Goal: Information Seeking & Learning: Learn about a topic

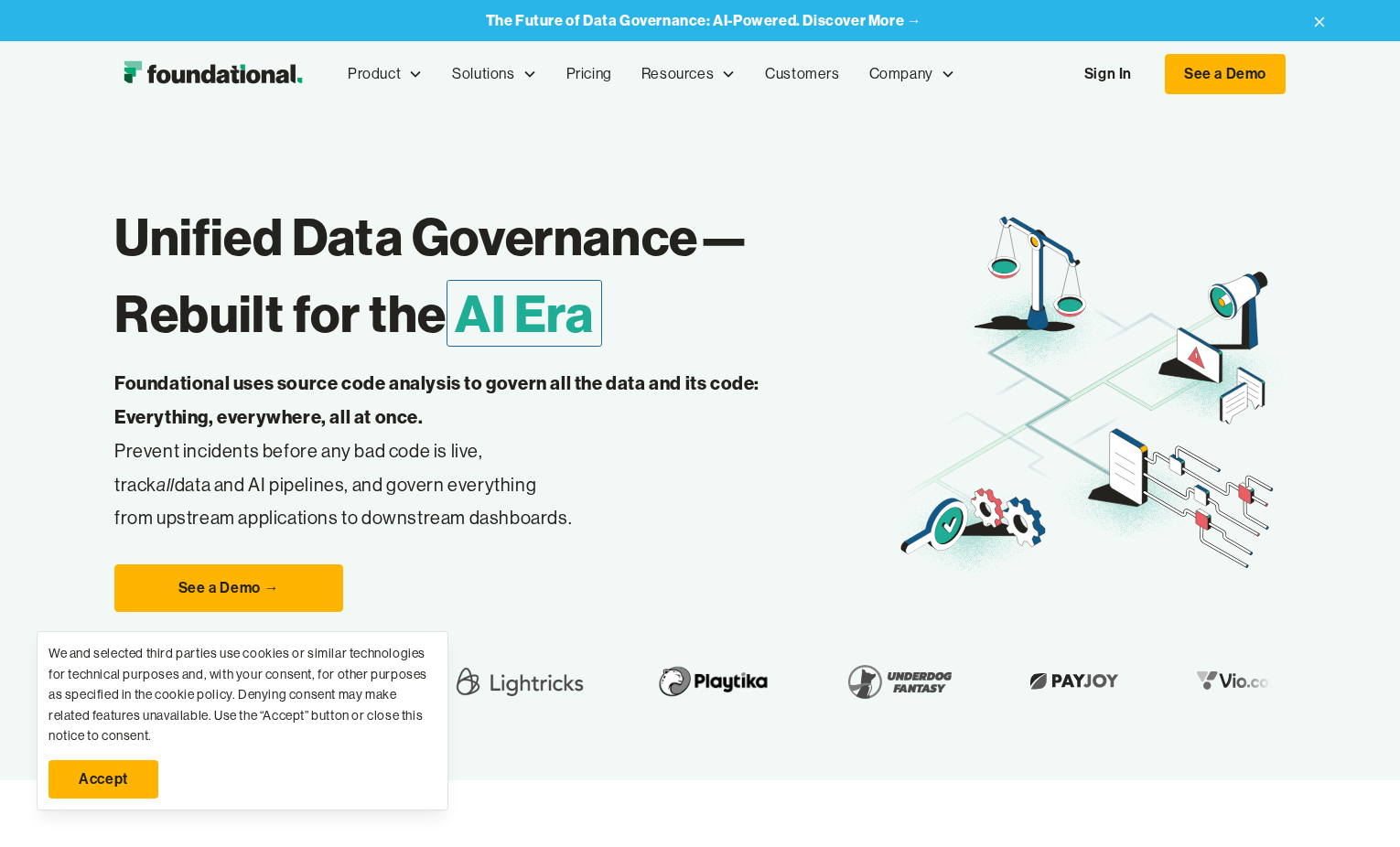
click at [121, 772] on link "Accept" at bounding box center [103, 779] width 110 height 38
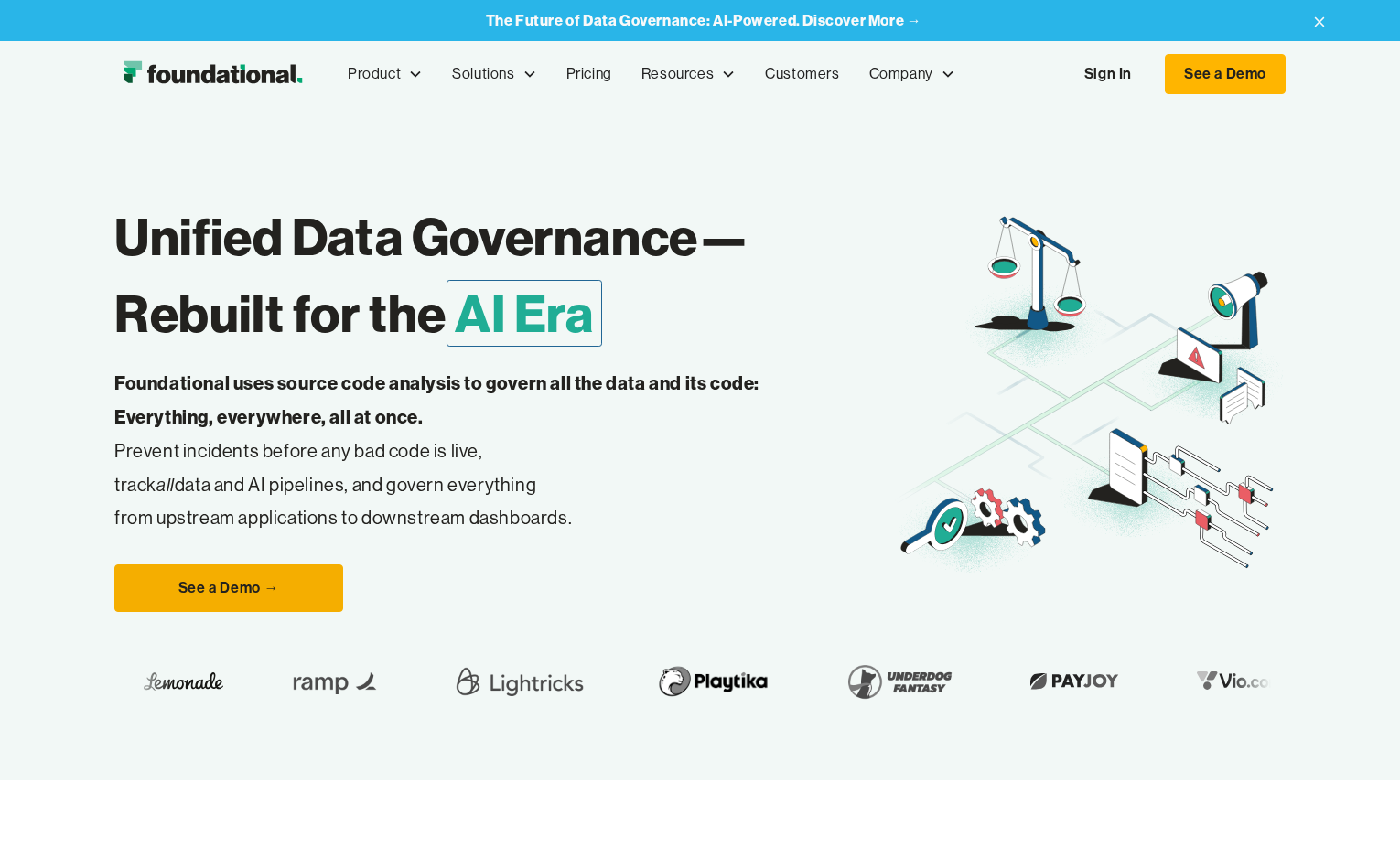
click at [188, 580] on link "See a Demo →" at bounding box center [228, 588] width 229 height 48
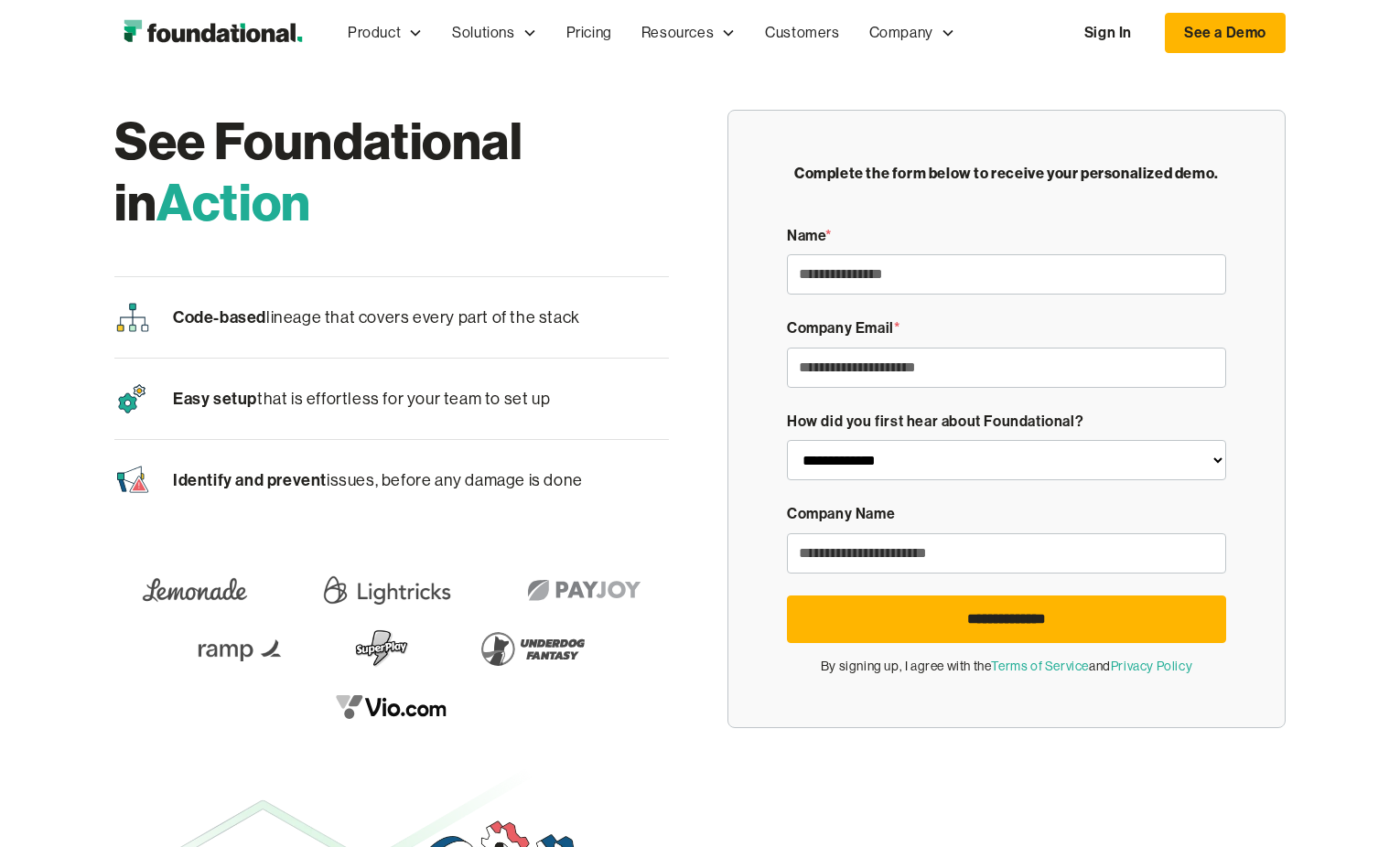
drag, startPoint x: 256, startPoint y: 400, endPoint x: 571, endPoint y: 392, distance: 315.1
click at [571, 392] on div "Easy setup that is effortless for your team to set up" at bounding box center [391, 399] width 555 height 81
drag, startPoint x: 569, startPoint y: 395, endPoint x: 164, endPoint y: 399, distance: 405.0
click at [164, 399] on div "Easy setup that is effortless for your team to set up" at bounding box center [391, 399] width 555 height 81
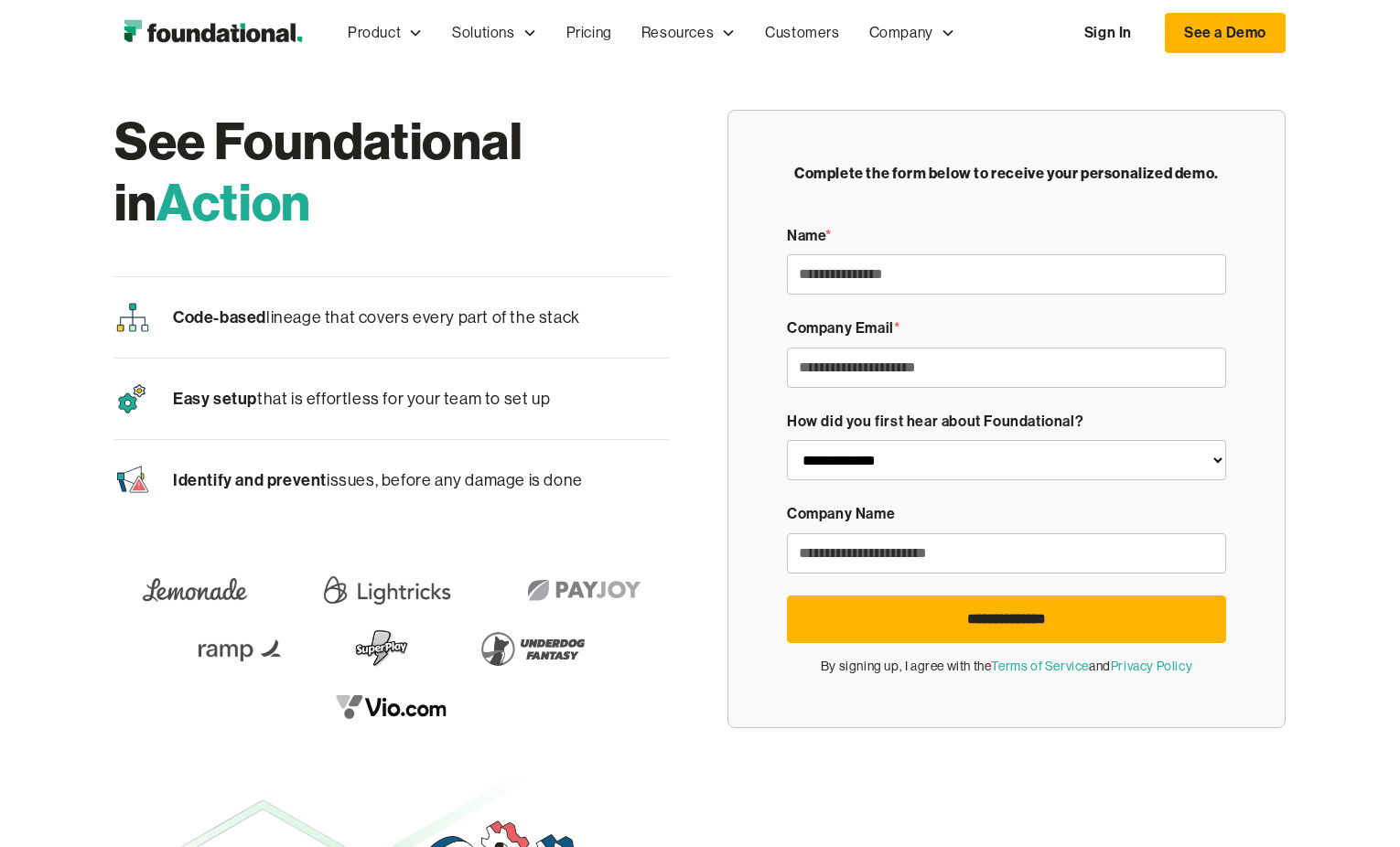
click at [442, 317] on p "Code-based lineage that covers every part of the stack" at bounding box center [376, 318] width 408 height 28
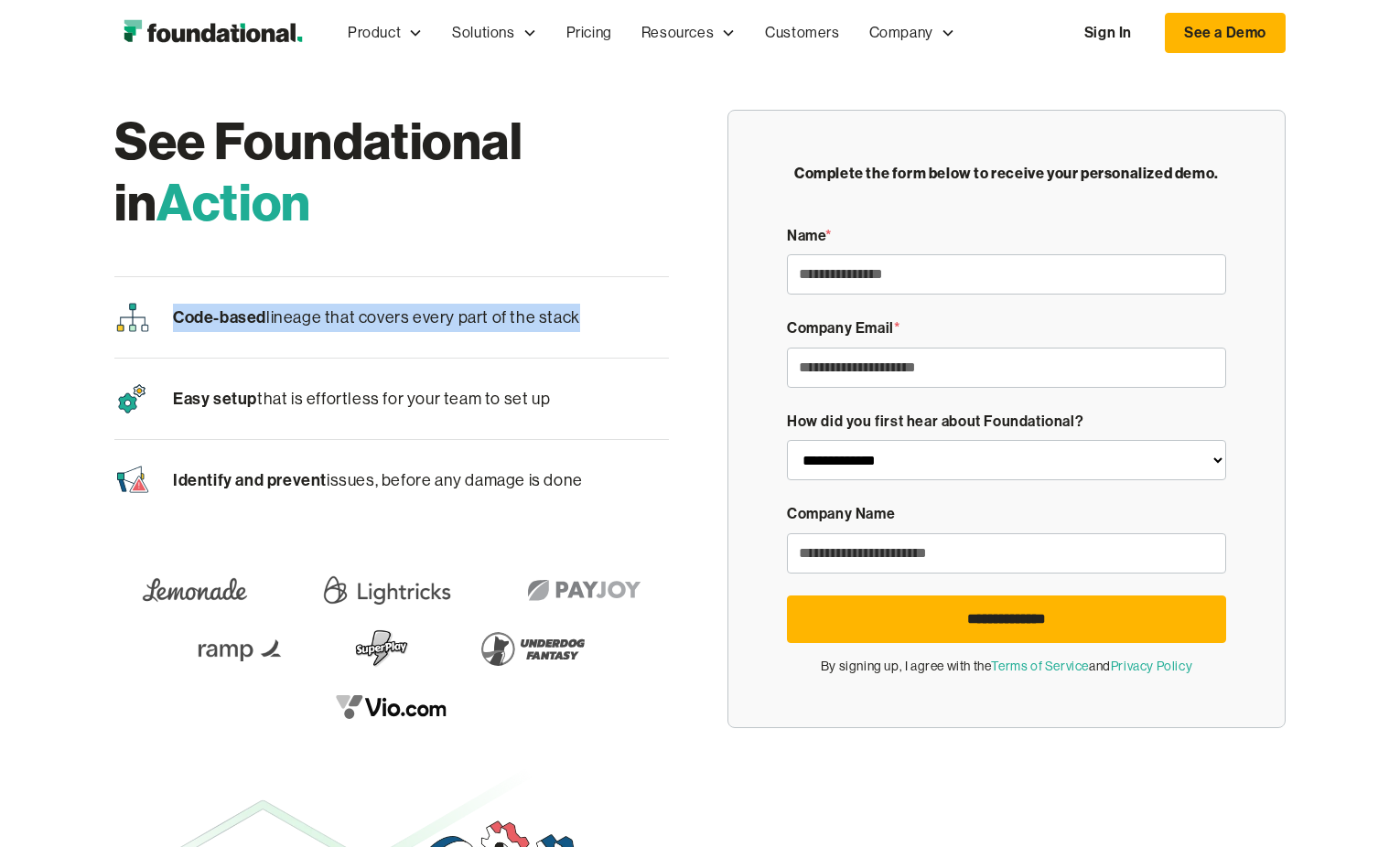
click at [442, 317] on p "Code-based lineage that covers every part of the stack" at bounding box center [376, 318] width 408 height 28
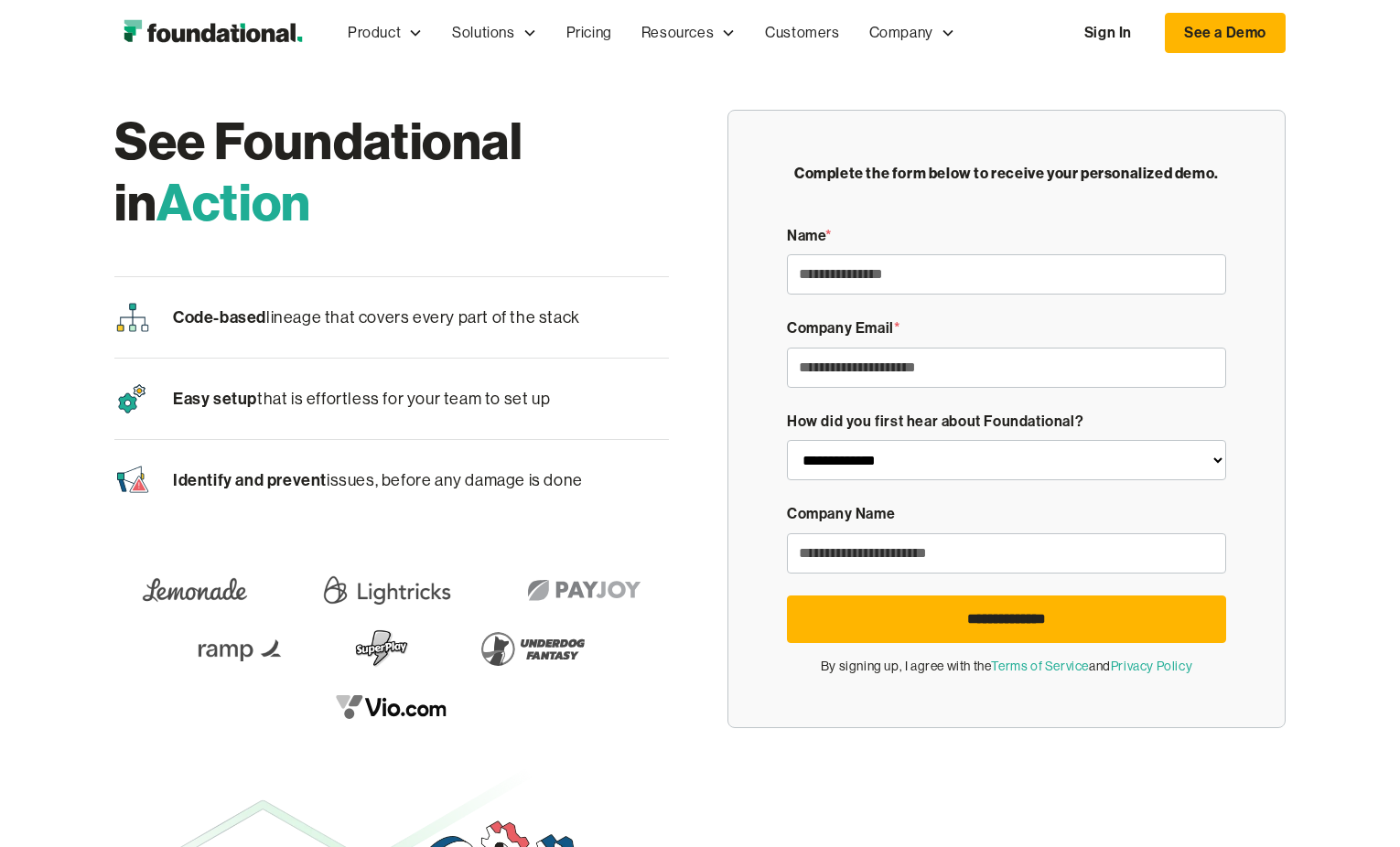
click at [442, 489] on p "Identify and prevent issues, before any damage is done" at bounding box center [377, 481] width 410 height 28
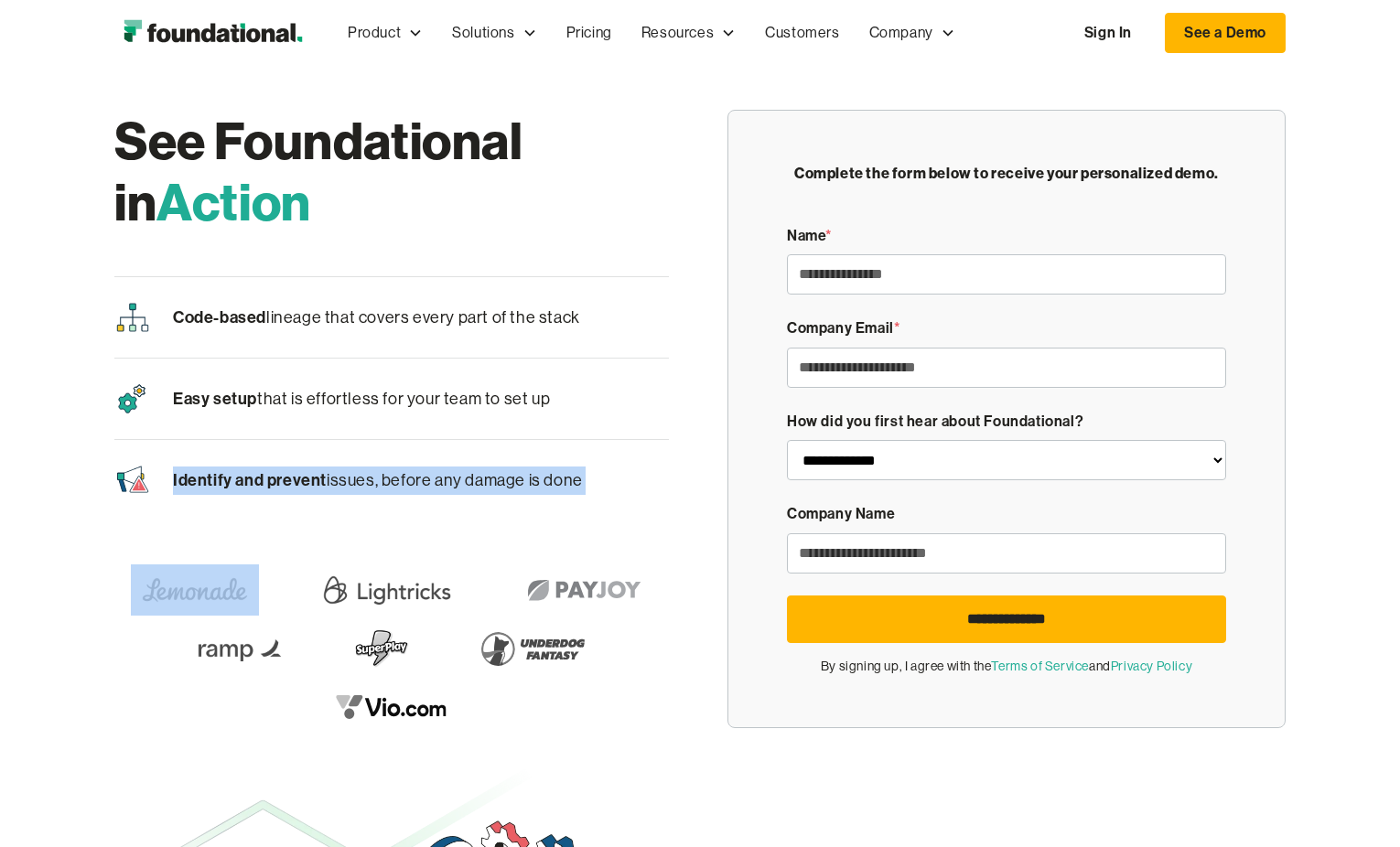
click at [442, 489] on p "Identify and prevent issues, before any damage is done" at bounding box center [377, 481] width 410 height 28
drag, startPoint x: 442, startPoint y: 489, endPoint x: 397, endPoint y: 405, distance: 95.3
click at [397, 405] on p "Easy setup that is effortless for your team to set up" at bounding box center [361, 399] width 377 height 28
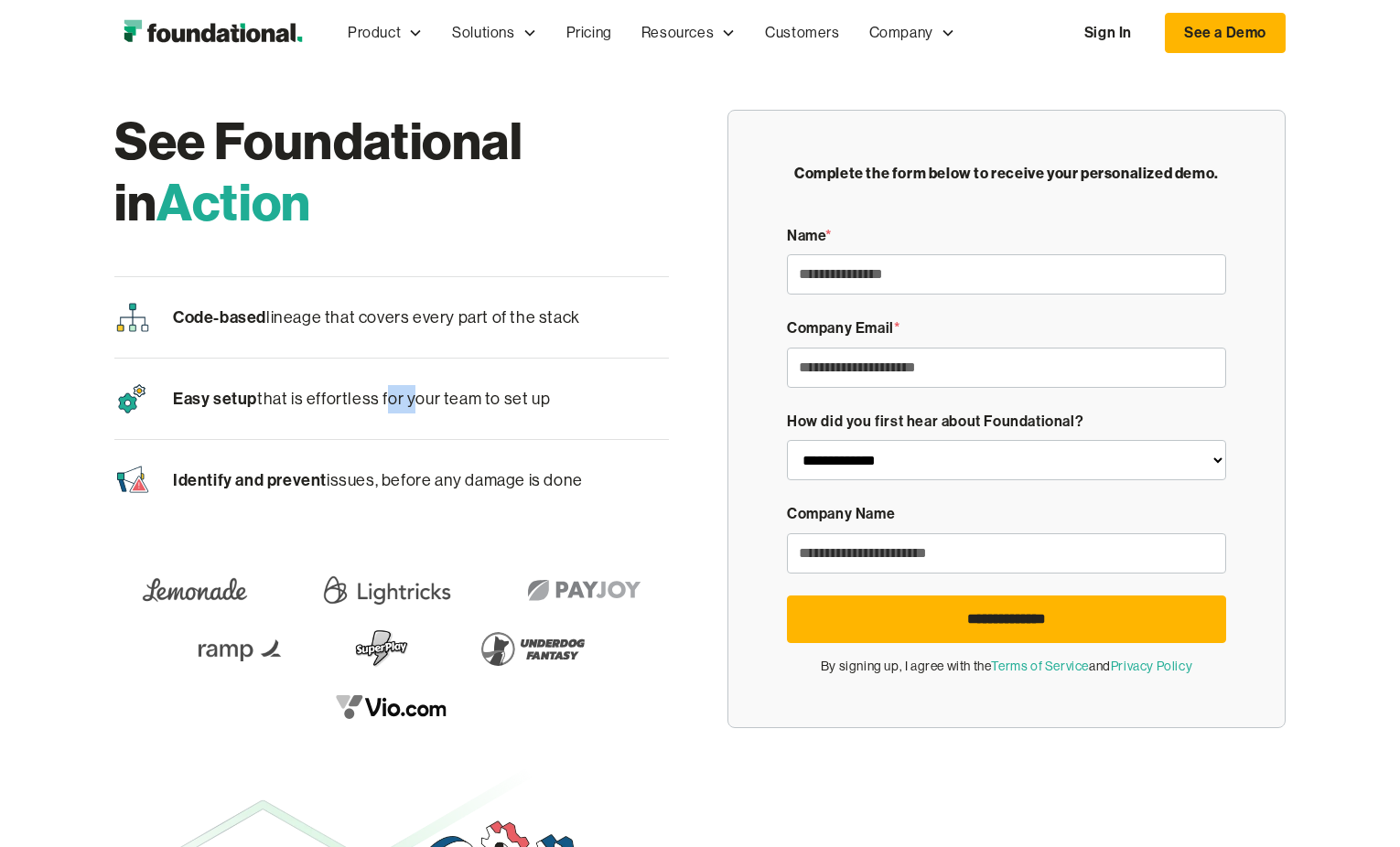
click at [397, 405] on p "Easy setup that is effortless for your team to set up" at bounding box center [361, 399] width 377 height 28
drag, startPoint x: 397, startPoint y: 405, endPoint x: 370, endPoint y: 321, distance: 88.2
click at [370, 321] on p "Code-based lineage that covers every part of the stack" at bounding box center [376, 318] width 408 height 28
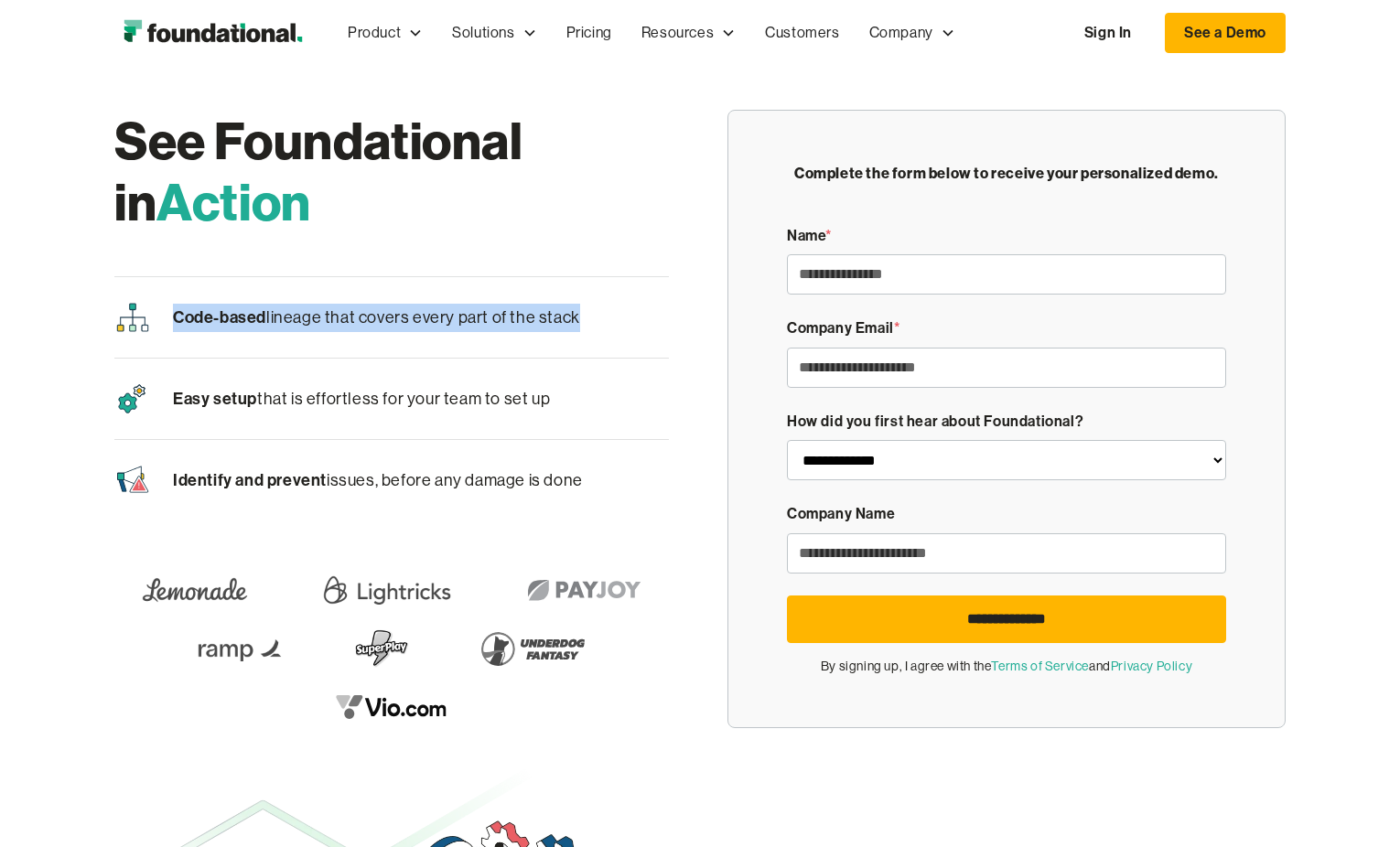
click at [370, 321] on p "Code-based lineage that covers every part of the stack" at bounding box center [376, 318] width 408 height 28
click at [445, 399] on p "Easy setup that is effortless for your team to set up" at bounding box center [361, 399] width 377 height 28
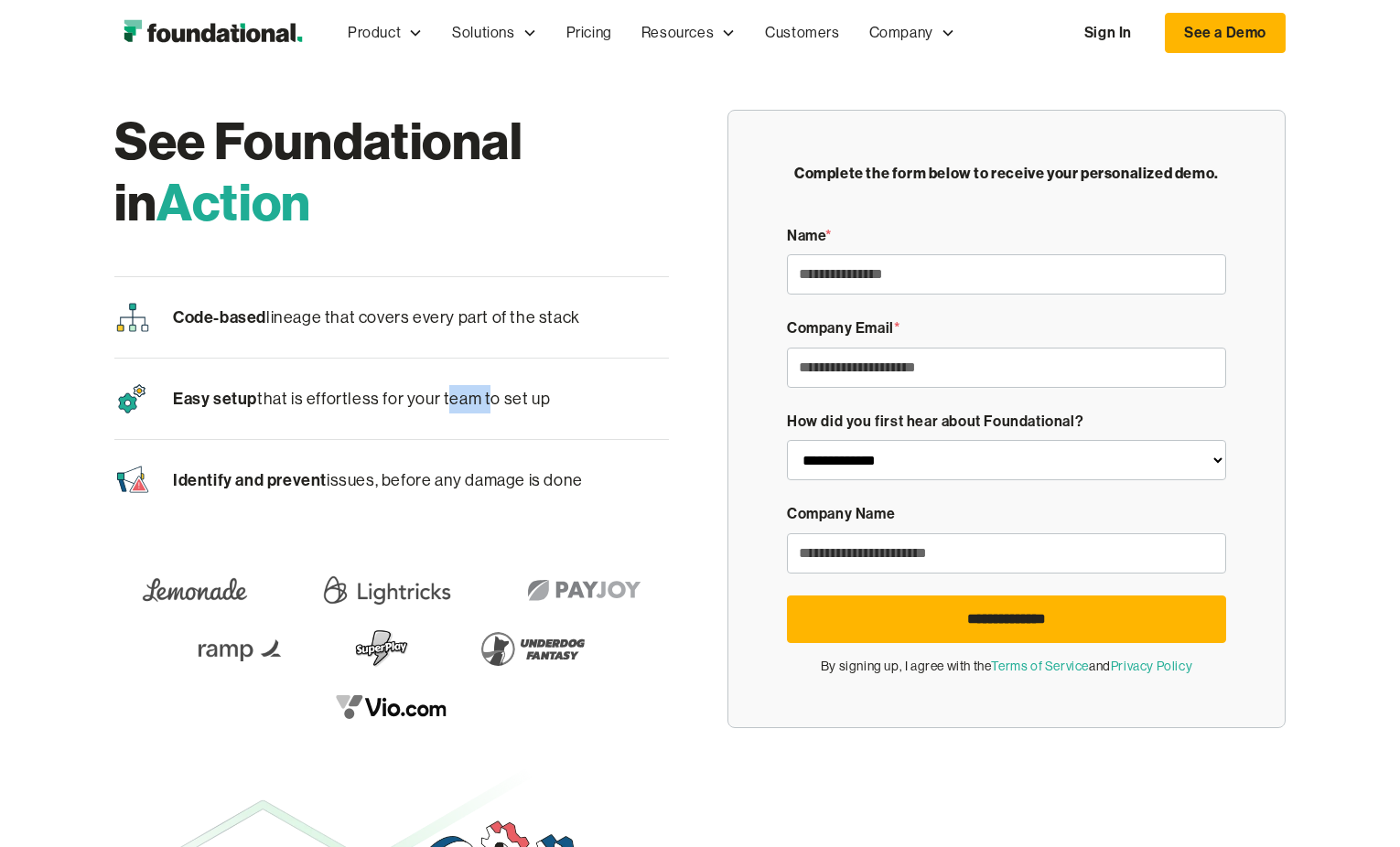
click at [445, 399] on p "Easy setup that is effortless for your team to set up" at bounding box center [361, 399] width 377 height 28
drag, startPoint x: 445, startPoint y: 399, endPoint x: 431, endPoint y: 314, distance: 86.1
click at [431, 314] on p "Code-based lineage that covers every part of the stack" at bounding box center [376, 318] width 408 height 28
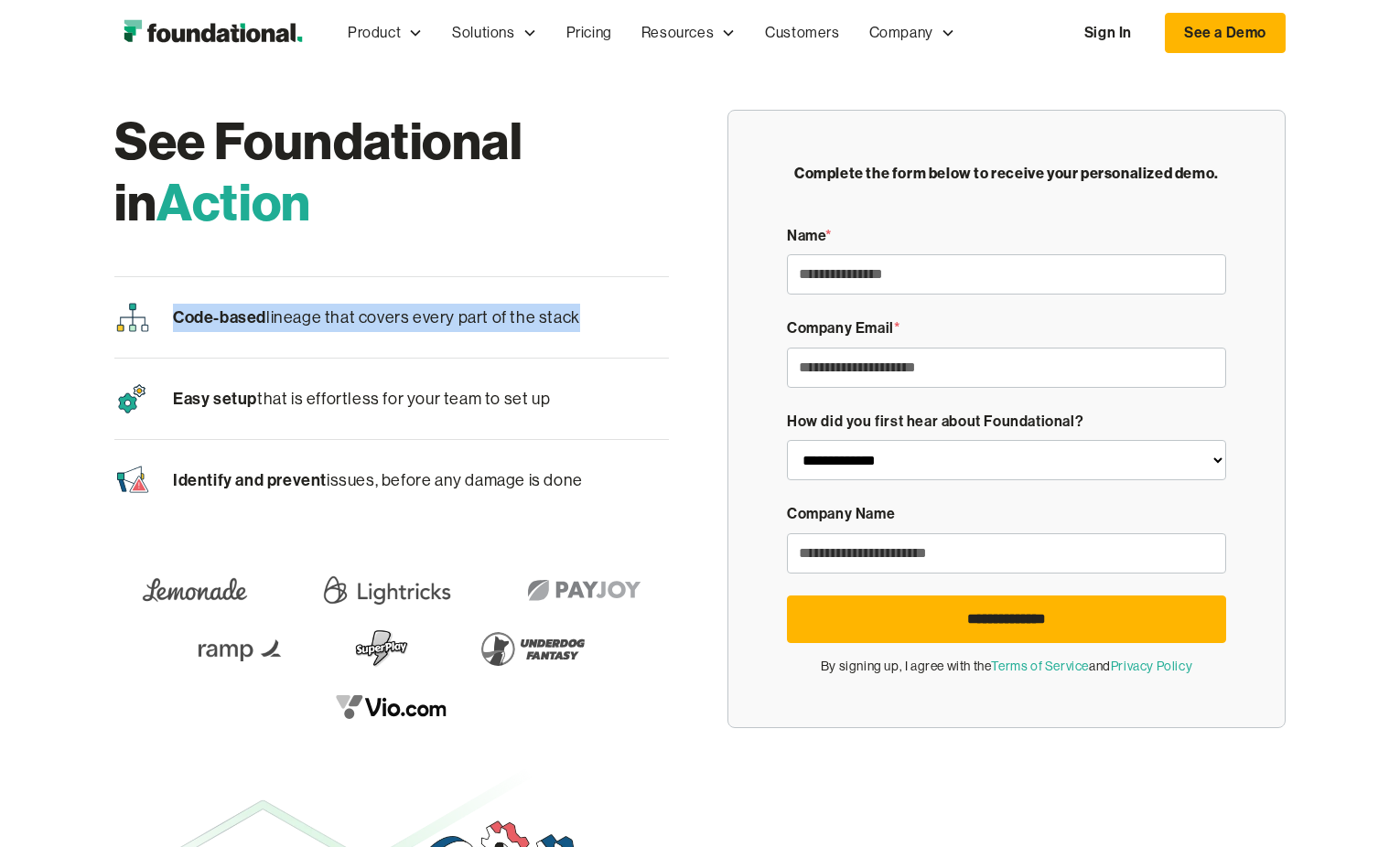
click at [431, 314] on p "Code-based lineage that covers every part of the stack" at bounding box center [376, 318] width 408 height 28
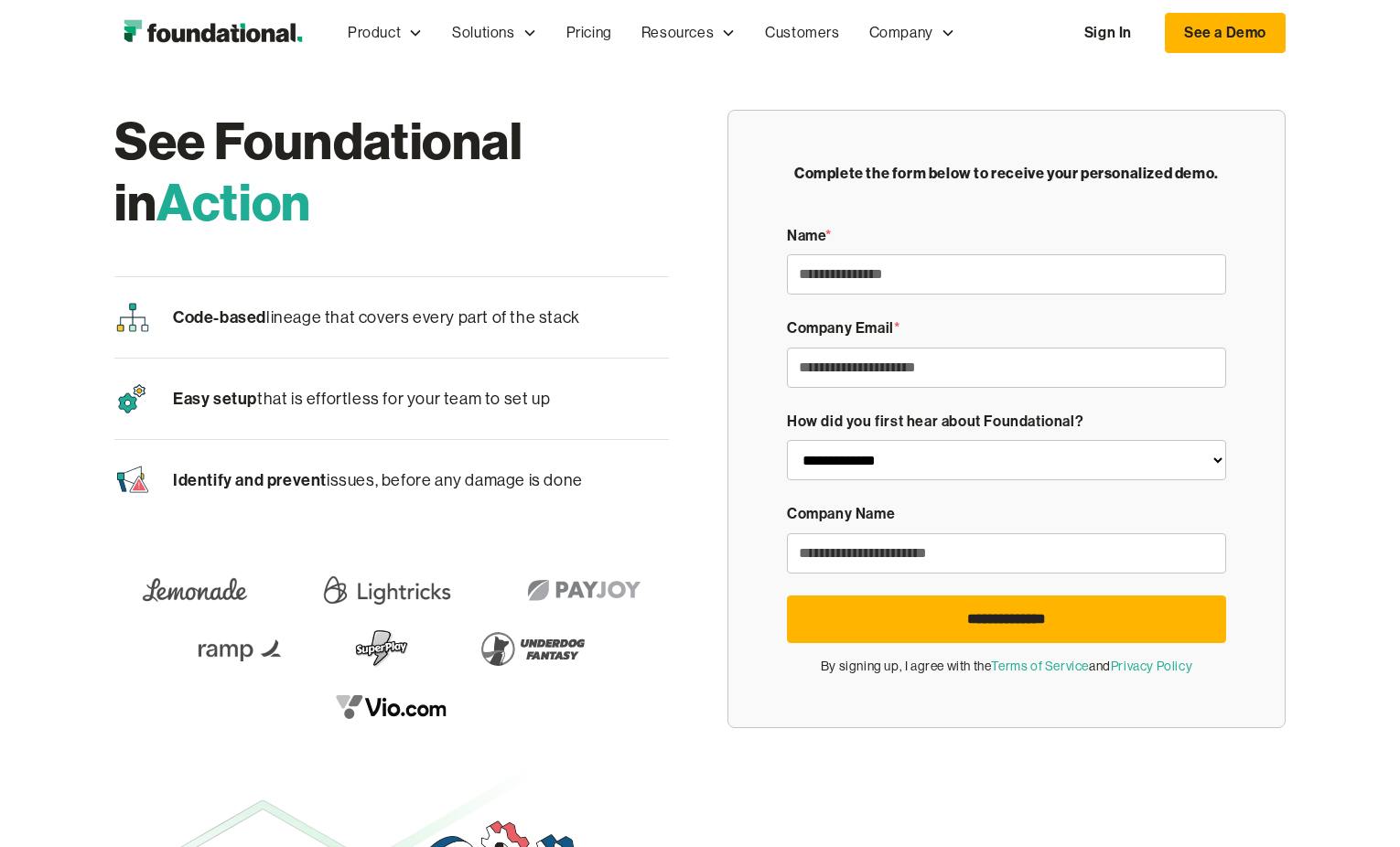
click at [433, 478] on p "Identify and prevent issues, before any damage is done" at bounding box center [377, 481] width 410 height 28
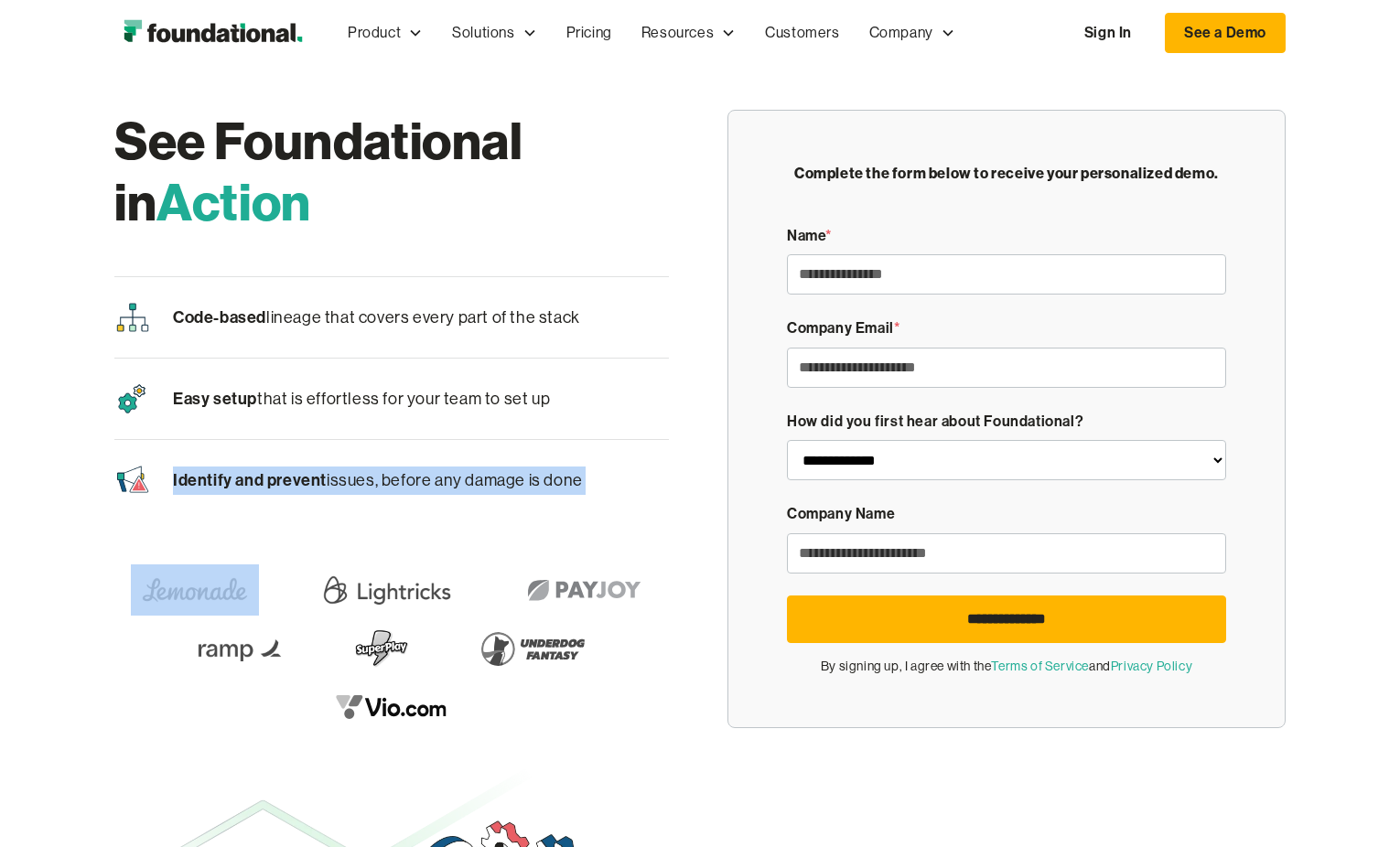
click at [433, 478] on p "Identify and prevent issues, before any damage is done" at bounding box center [377, 481] width 410 height 28
click at [603, 479] on div "Identify and prevent issues, before any damage is done" at bounding box center [391, 481] width 555 height 81
